Goal: Navigation & Orientation: Find specific page/section

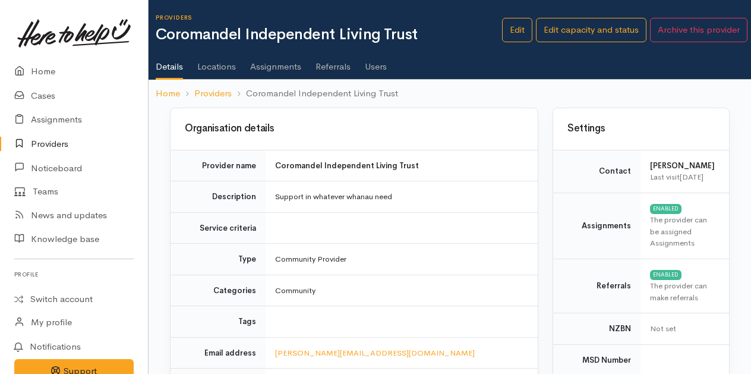
click at [228, 74] on link "Locations" at bounding box center [216, 62] width 39 height 33
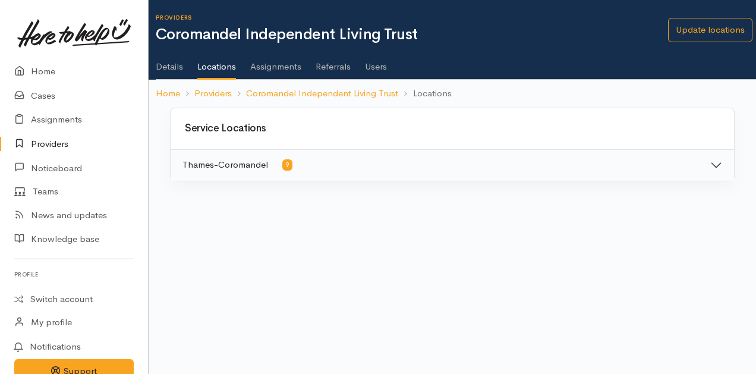
click at [274, 68] on link "Assignments" at bounding box center [275, 62] width 51 height 33
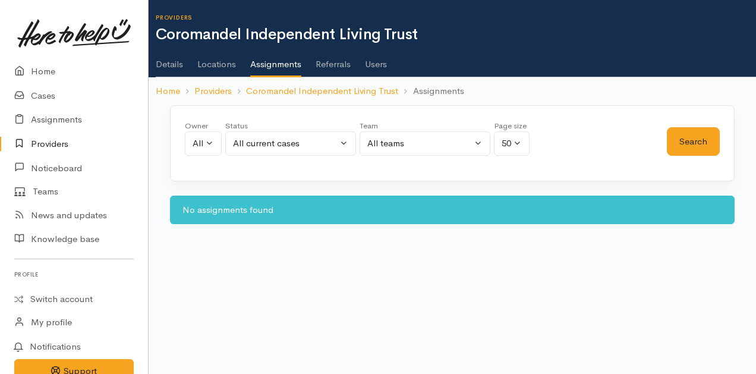
click at [327, 67] on link "Referrals" at bounding box center [332, 59] width 35 height 33
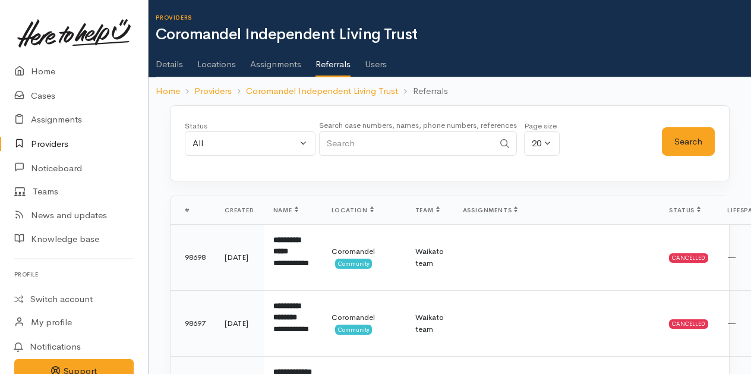
click at [394, 69] on ul "Details Locations Assignments Referrals Users" at bounding box center [453, 60] width 595 height 34
click at [378, 70] on link "Users" at bounding box center [376, 59] width 22 height 33
